Goal: Book appointment/travel/reservation

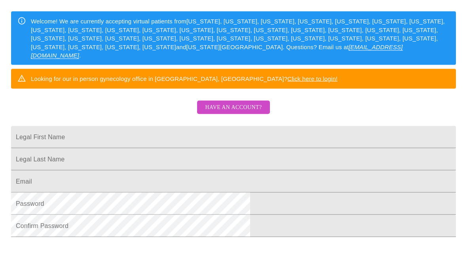
scroll to position [118, 0]
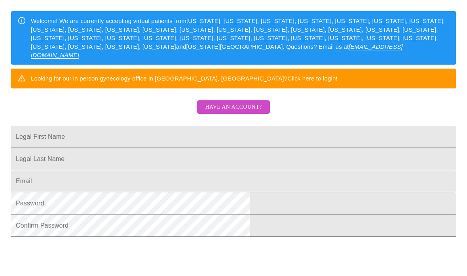
click at [254, 148] on input "Legal First Name" at bounding box center [233, 137] width 445 height 22
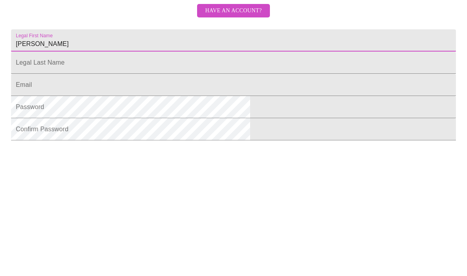
type input "[PERSON_NAME]"
click at [207, 148] on input "Legal First Name" at bounding box center [233, 159] width 445 height 22
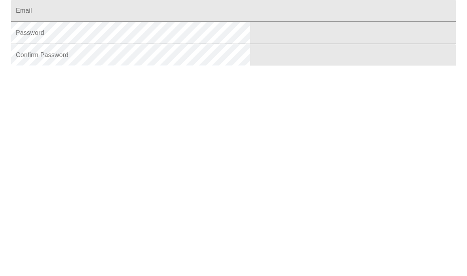
type input "[PERSON_NAME]"
click at [276, 170] on input "Legal First Name" at bounding box center [233, 181] width 445 height 22
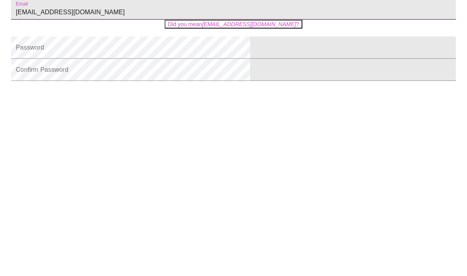
scroll to position [131, 0]
click at [420, 77] on html "MyMenopauseRx Sign Up Welcome! We are currently accepting virtual patients from…" at bounding box center [233, 37] width 467 height 337
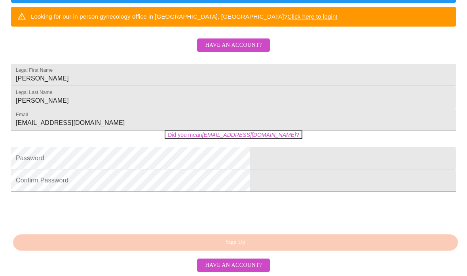
click at [239, 138] on em "[EMAIL_ADDRESS][DOMAIN_NAME]" at bounding box center [249, 134] width 94 height 6
type input "[EMAIL_ADDRESS][DOMAIN_NAME]"
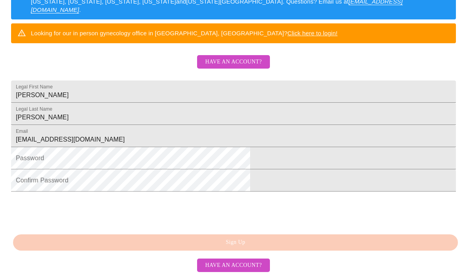
scroll to position [188, 0]
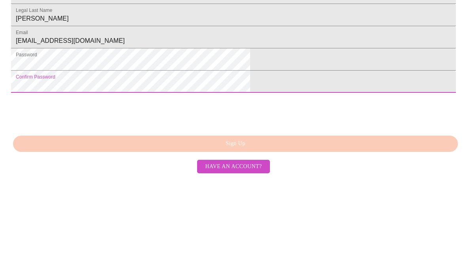
click at [401, 88] on html "MyMenopauseRx Sign Up Welcome! We are currently accepting virtual patients from…" at bounding box center [233, 5] width 467 height 337
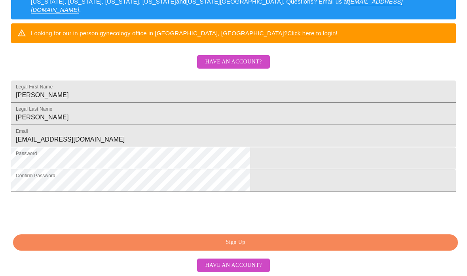
click at [310, 247] on span "Sign Up" at bounding box center [235, 242] width 427 height 10
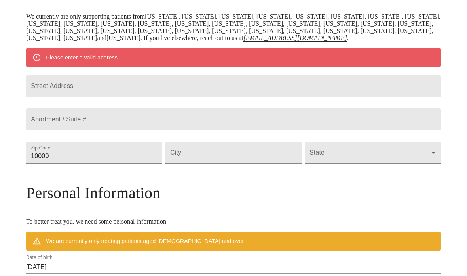
scroll to position [152, 0]
click at [275, 97] on input "Street Address" at bounding box center [233, 86] width 415 height 22
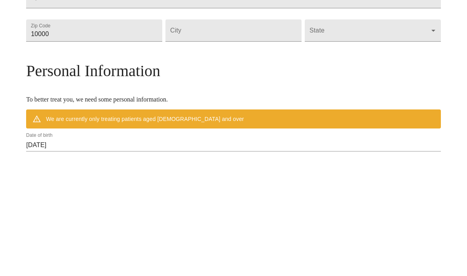
type input "224 [PERSON_NAME][GEOGRAPHIC_DATA]."
click at [141, 142] on input "10000" at bounding box center [94, 153] width 136 height 22
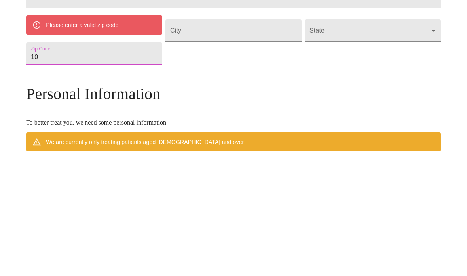
type input "1"
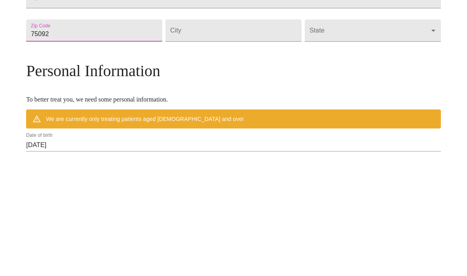
type input "75092"
click at [233, 142] on input "Street Address" at bounding box center [234, 153] width 136 height 22
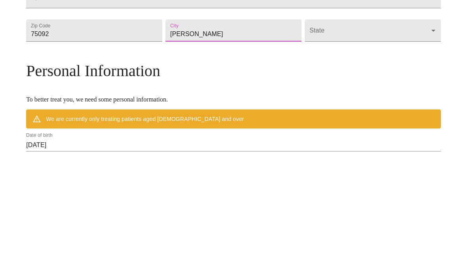
type input "[PERSON_NAME]"
click at [371, 72] on body "MyMenopauseRx Welcome to MyMenopauseRx Since it's your first time here, you'll …" at bounding box center [233, 163] width 461 height 625
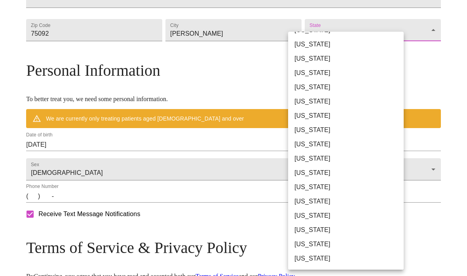
scroll to position [459, 0]
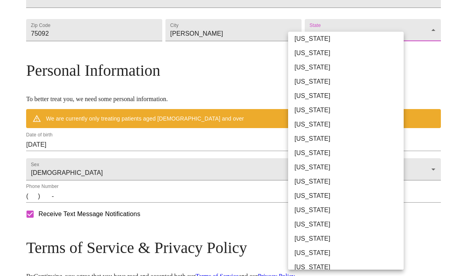
click at [318, 181] on li "[US_STATE]" at bounding box center [346, 181] width 116 height 14
type input "[US_STATE]"
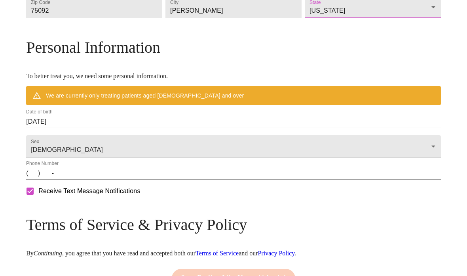
click at [44, 175] on div "MyMenopauseRx Welcome to MyMenopauseRx Since it's your first time here, you'll …" at bounding box center [233, 30] width 415 height 602
click at [145, 128] on input "[DATE]" at bounding box center [233, 121] width 415 height 13
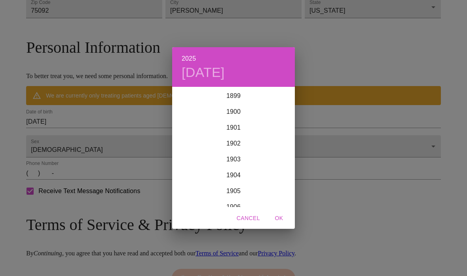
scroll to position [1948, 0]
click at [79, 156] on div "2025 [DATE] 1900 1901 1902 1903 1904 1905 1906 1907 1908 1909 1910 1911 1912 19…" at bounding box center [233, 138] width 467 height 276
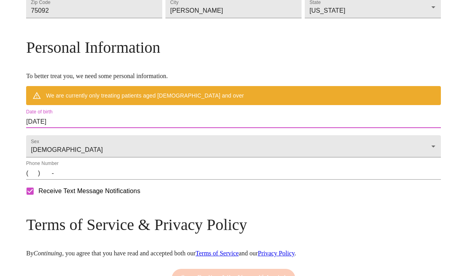
click at [76, 128] on input "[DATE]" at bounding box center [233, 121] width 415 height 13
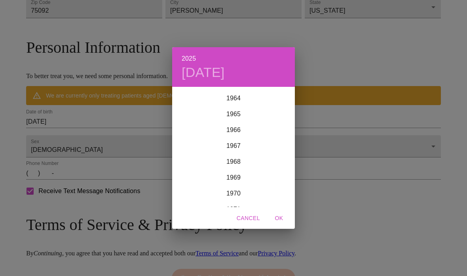
scroll to position [1026, 0]
click at [200, 81] on h4 "[DATE]" at bounding box center [203, 72] width 43 height 17
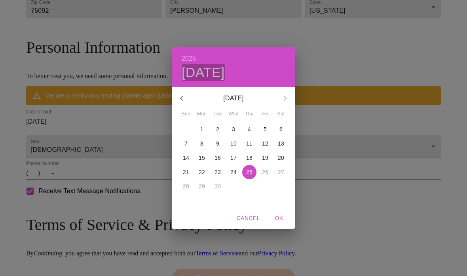
click at [225, 81] on h4 "[DATE]" at bounding box center [203, 72] width 43 height 17
click at [288, 108] on div "[DATE]" at bounding box center [233, 98] width 123 height 19
click at [287, 108] on div "[DATE]" at bounding box center [233, 98] width 123 height 19
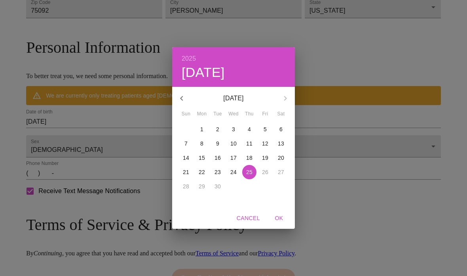
click at [286, 108] on div "[DATE]" at bounding box center [233, 98] width 123 height 19
click at [288, 108] on div "[DATE]" at bounding box center [233, 98] width 123 height 19
click at [225, 81] on h4 "[DATE]" at bounding box center [203, 72] width 43 height 17
click at [289, 76] on div "2025 [DATE]" at bounding box center [233, 67] width 123 height 40
click at [225, 81] on h4 "[DATE]" at bounding box center [203, 72] width 43 height 17
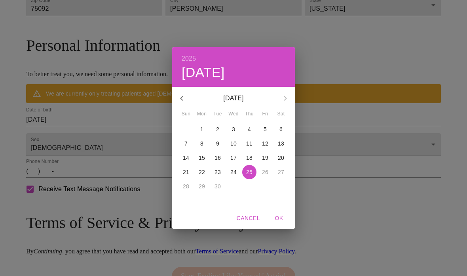
scroll to position [278, 0]
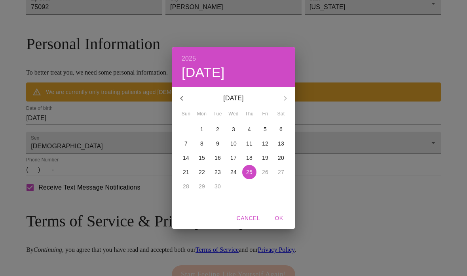
click at [225, 81] on h4 "[DATE]" at bounding box center [203, 72] width 43 height 17
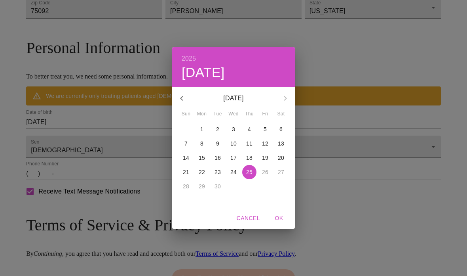
click at [285, 108] on div "[DATE]" at bounding box center [233, 98] width 123 height 19
click at [181, 103] on icon "button" at bounding box center [182, 98] width 10 height 10
click at [183, 103] on icon "button" at bounding box center [182, 98] width 10 height 10
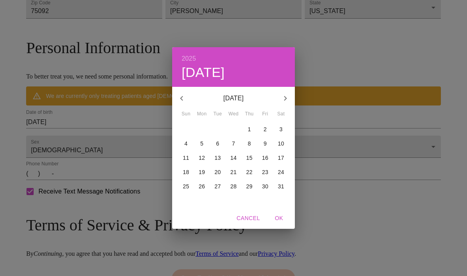
click at [184, 103] on icon "button" at bounding box center [182, 98] width 10 height 10
click at [186, 103] on icon "button" at bounding box center [182, 98] width 10 height 10
click at [235, 176] on p "22" at bounding box center [233, 172] width 6 height 8
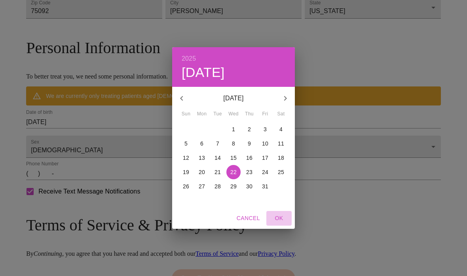
click at [278, 223] on span "OK" at bounding box center [279, 218] width 19 height 10
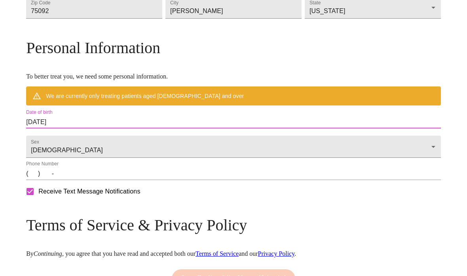
click at [171, 128] on input "[DATE]" at bounding box center [233, 122] width 415 height 13
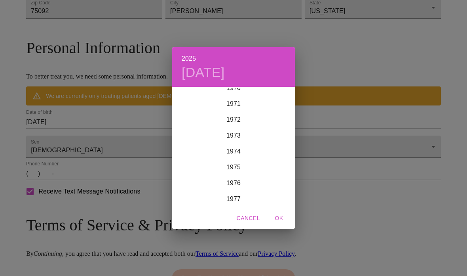
scroll to position [1137, 0]
click at [249, 202] on div "1977" at bounding box center [233, 194] width 123 height 16
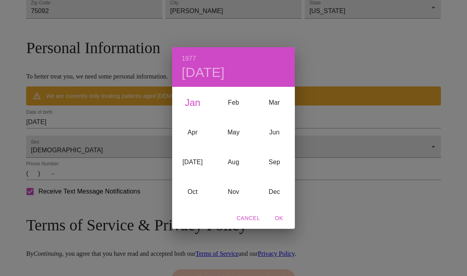
click at [282, 223] on span "OK" at bounding box center [279, 218] width 19 height 10
type input "[DATE]"
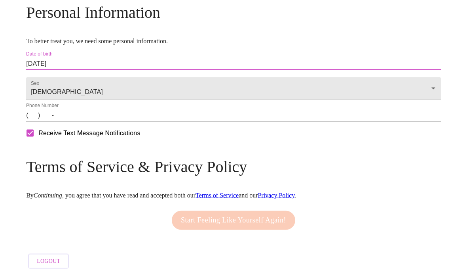
scroll to position [319, 0]
click at [84, 122] on input "(   )    -" at bounding box center [233, 115] width 415 height 13
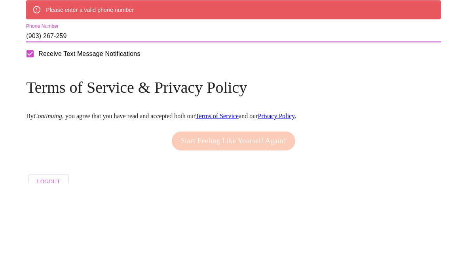
type input "[PHONE_NUMBER]"
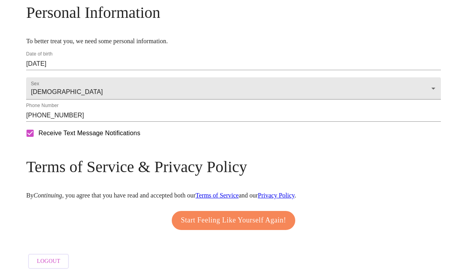
click at [239, 192] on link "Terms of Service" at bounding box center [217, 195] width 43 height 7
click at [222, 227] on span "Start Feeling Like Yourself Again!" at bounding box center [233, 220] width 105 height 13
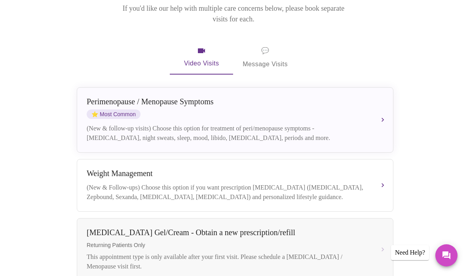
scroll to position [116, 0]
click at [81, 181] on button "[MEDICAL_DATA] (New & Follow-ups) Choose this option if you want prescription […" at bounding box center [235, 185] width 317 height 53
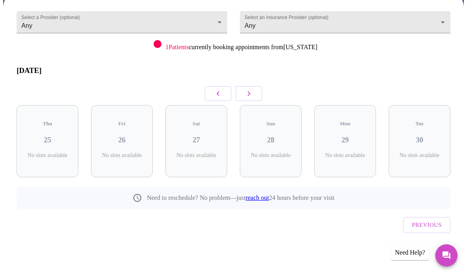
scroll to position [44, 0]
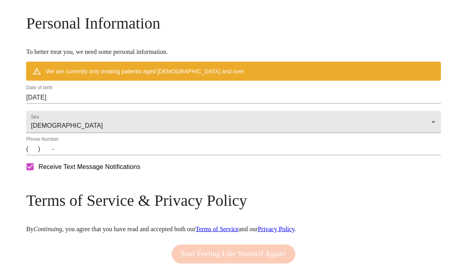
scroll to position [319, 0]
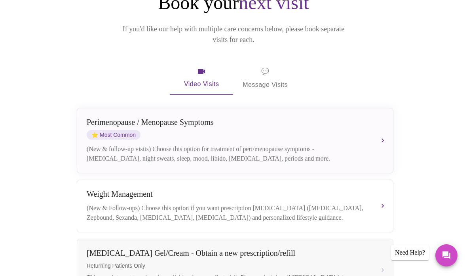
scroll to position [93, 0]
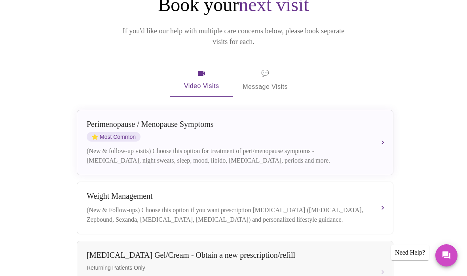
click at [369, 125] on div "[MEDICAL_DATA] / Menopause Symptoms ⭐ Most Common (New & follow-up visits) Choo…" at bounding box center [235, 143] width 297 height 46
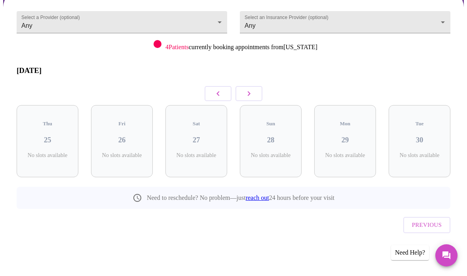
scroll to position [44, 0]
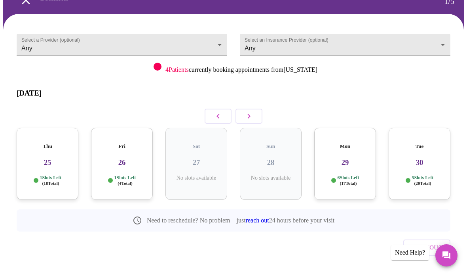
click at [415, 158] on h3 "30" at bounding box center [419, 162] width 49 height 9
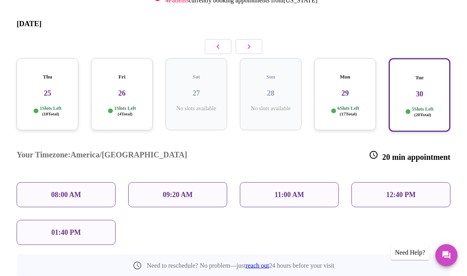
scroll to position [116, 0]
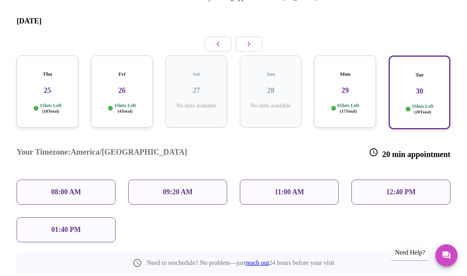
click at [38, 217] on div "01:40 PM" at bounding box center [66, 229] width 99 height 25
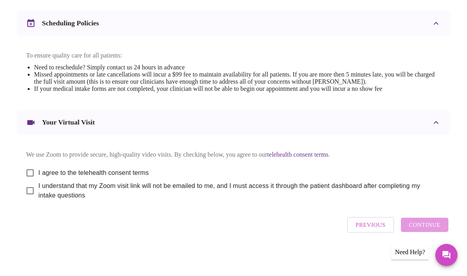
scroll to position [305, 0]
click at [417, 113] on div "Your Virtual Visit" at bounding box center [234, 122] width 434 height 25
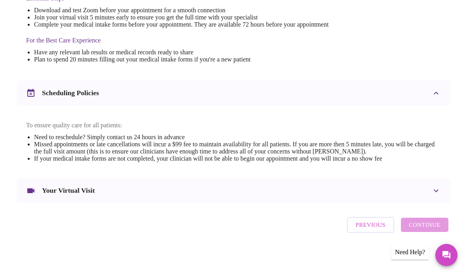
scroll to position [229, 0]
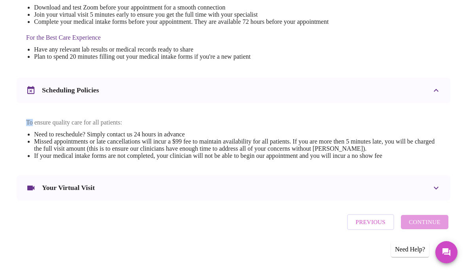
click at [428, 122] on p "To ensure quality care for all patients:" at bounding box center [233, 125] width 415 height 7
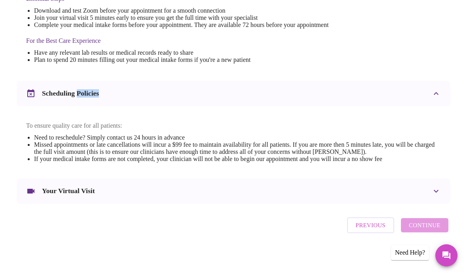
scroll to position [232, 0]
click at [427, 111] on div "To ensure quality care for all patients: Need to reschedule? Simply contact us …" at bounding box center [234, 139] width 434 height 67
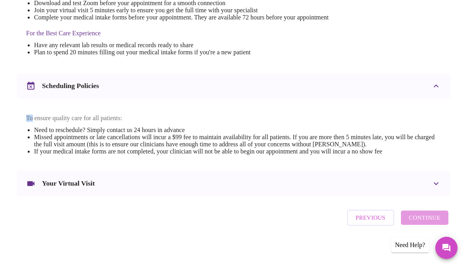
click at [425, 89] on div "Scheduling Policies" at bounding box center [226, 94] width 401 height 10
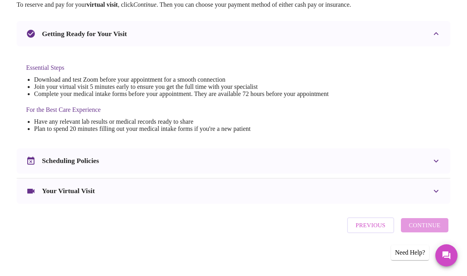
scroll to position [126, 0]
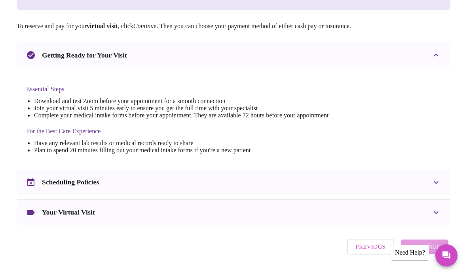
click at [440, 187] on icon at bounding box center [437, 182] width 10 height 10
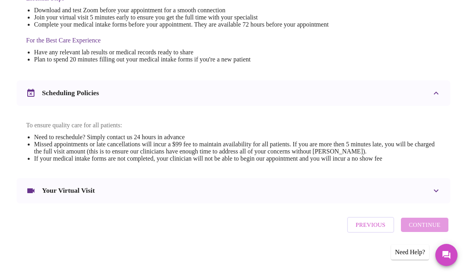
scroll to position [232, 0]
click at [434, 190] on div at bounding box center [436, 190] width 19 height 19
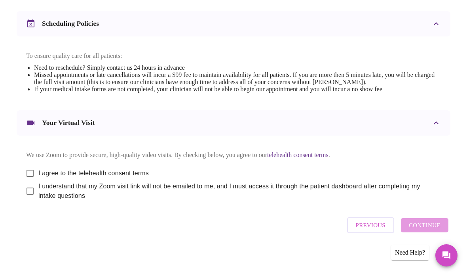
scroll to position [300, 0]
click at [416, 120] on div "Your Virtual Visit" at bounding box center [234, 122] width 434 height 25
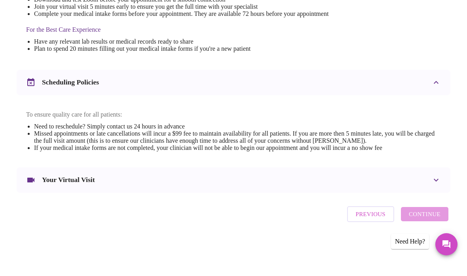
scroll to position [232, 0]
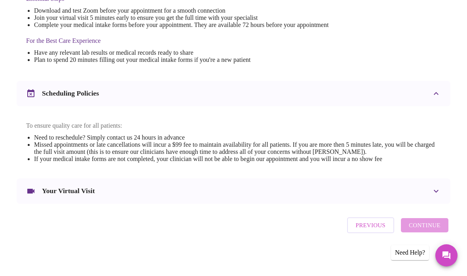
click at [432, 182] on div "Your Virtual Visit" at bounding box center [234, 190] width 434 height 25
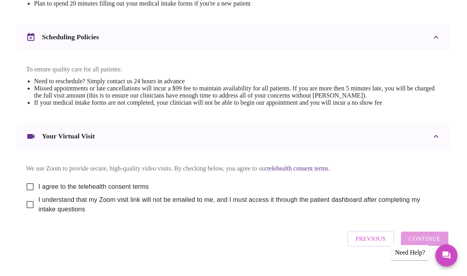
scroll to position [305, 0]
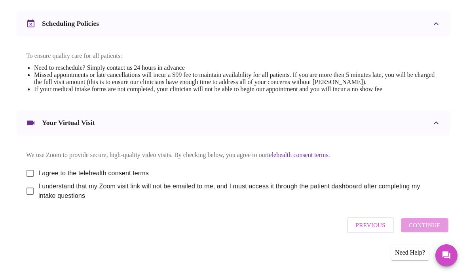
click at [29, 165] on input "I agree to the telehealth consent terms" at bounding box center [30, 173] width 17 height 17
checkbox input "true"
click at [25, 185] on input "I understand that my Zoom visit link will not be emailed to me, and I must acce…" at bounding box center [30, 191] width 17 height 17
checkbox input "true"
click at [430, 225] on span "Continue" at bounding box center [425, 225] width 32 height 10
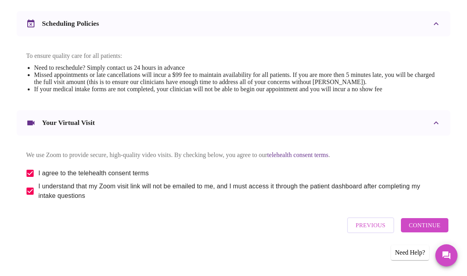
scroll to position [56, 0]
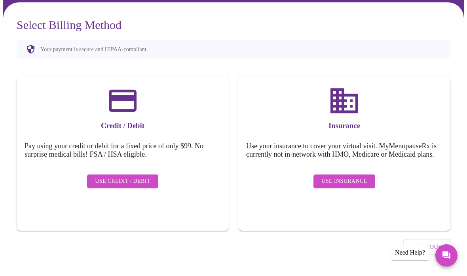
click at [369, 180] on button "Use Insurance" at bounding box center [344, 181] width 61 height 14
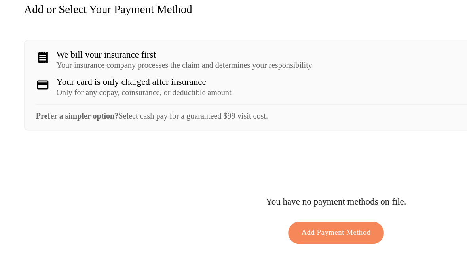
scroll to position [55, 0]
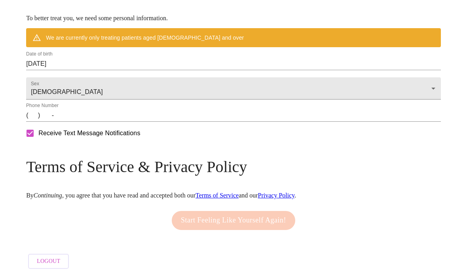
scroll to position [399, 0]
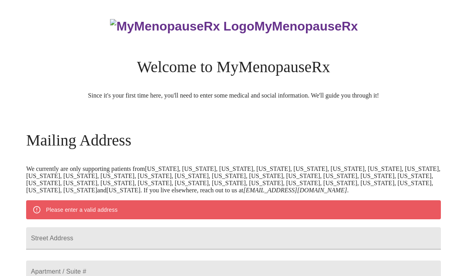
scroll to position [399, 0]
